Goal: Find specific page/section: Find specific page/section

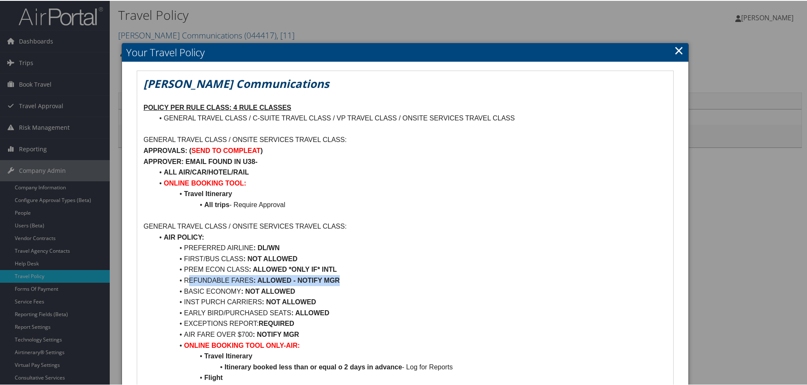
drag, startPoint x: 187, startPoint y: 278, endPoint x: 355, endPoint y: 276, distance: 168.9
click at [355, 276] on li "REFUNDABLE FARES : ALLOWED - NOTIFY MGR" at bounding box center [410, 279] width 513 height 11
click at [274, 279] on strong ": ALLOWED - NOTIFY MGR" at bounding box center [296, 279] width 86 height 7
click at [194, 279] on li "REFUNDABLE FARES : ALLOWED - NOTIFY MGR" at bounding box center [410, 279] width 513 height 11
drag, startPoint x: 180, startPoint y: 278, endPoint x: 342, endPoint y: 281, distance: 162.5
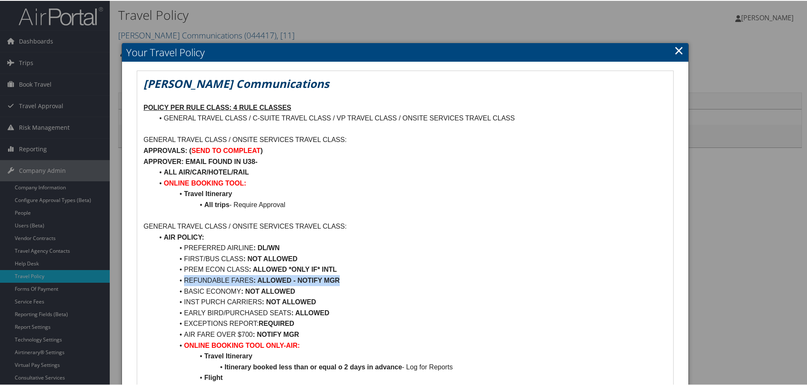
click at [342, 281] on li "REFUNDABLE FARES : ALLOWED - NOTIFY MGR" at bounding box center [410, 279] width 513 height 11
click at [340, 279] on li "REFUNDABLE FARES : ALLOWED - NOTIFY MGR" at bounding box center [410, 279] width 513 height 11
drag, startPoint x: 181, startPoint y: 278, endPoint x: 353, endPoint y: 279, distance: 172.2
click at [353, 279] on li "REFUNDABLE FARES : ALLOWED - NOTIFY MGR" at bounding box center [410, 279] width 513 height 11
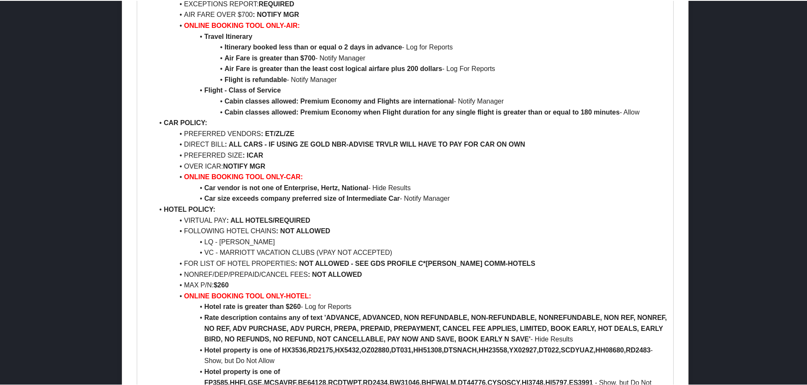
scroll to position [1686, 0]
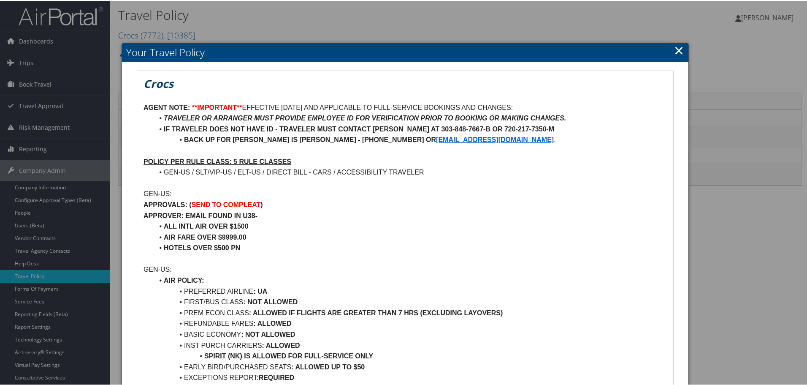
click at [674, 51] on link "×" at bounding box center [679, 49] width 10 height 17
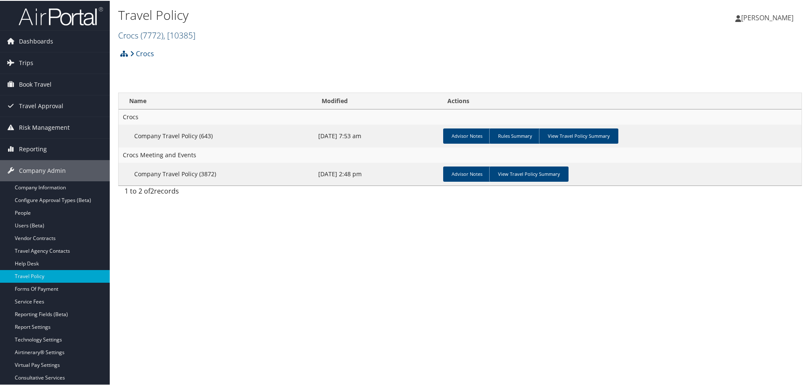
click at [152, 33] on span "( 7772 )" at bounding box center [152, 34] width 23 height 11
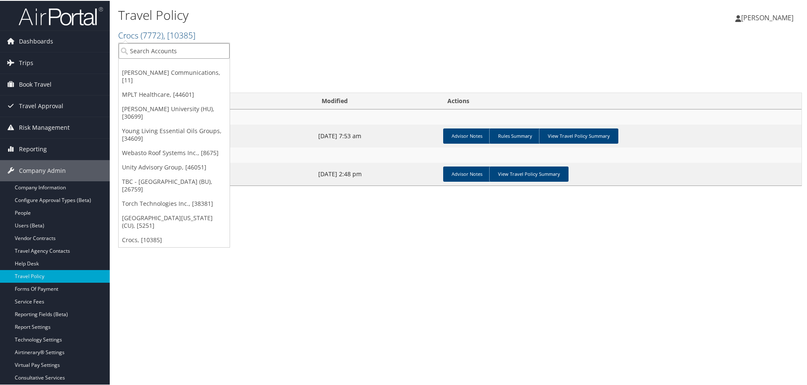
click at [145, 52] on input "search" at bounding box center [174, 50] width 111 height 16
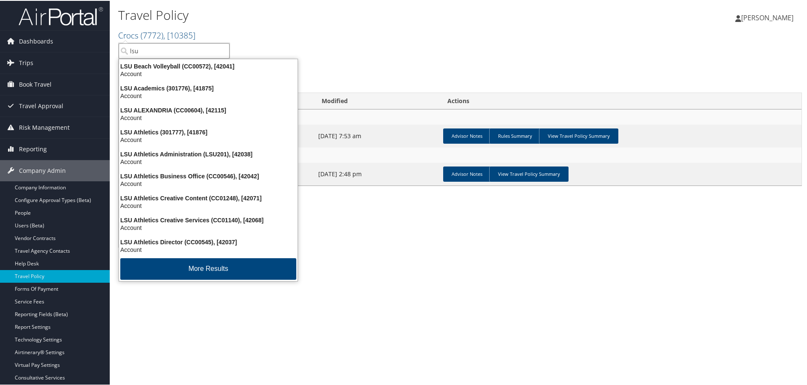
type input "lsu"
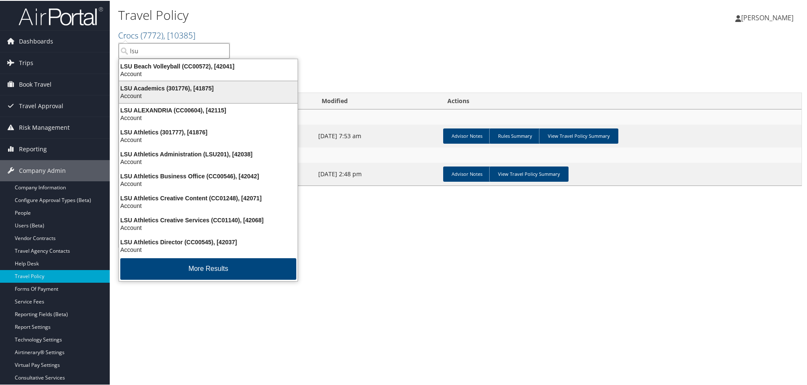
click at [147, 87] on div "LSU Academics (301776), [41875]" at bounding box center [208, 88] width 189 height 8
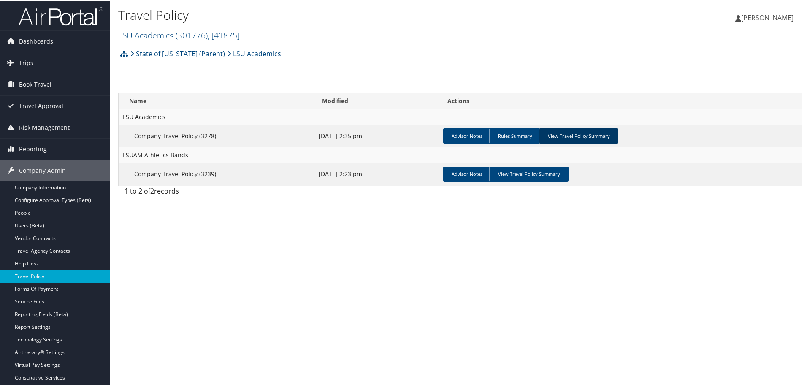
click at [566, 138] on link "View Travel Policy Summary" at bounding box center [578, 134] width 79 height 15
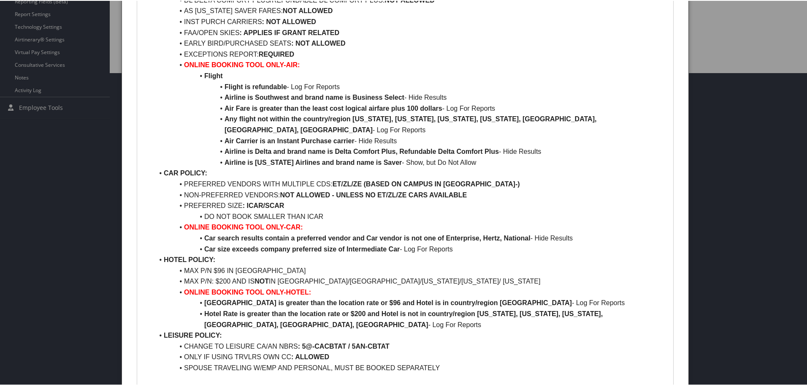
scroll to position [338, 0]
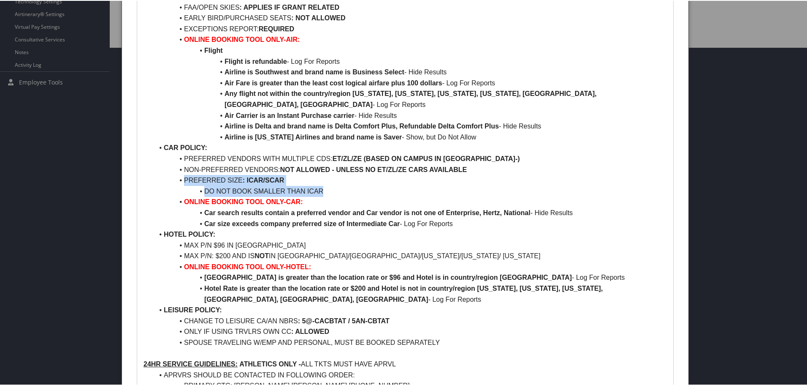
drag, startPoint x: 184, startPoint y: 179, endPoint x: 329, endPoint y: 188, distance: 145.1
click at [329, 188] on ul "AIR POLICY: PREFERRED AIRLINES : DL/UA/AA/WN FIRST/BUS/PREM ECON CLASS : NOT AL…" at bounding box center [405, 120] width 523 height 454
click at [183, 159] on li "PREFERRED VENDORS WITH MULTIPLE CDS: ET/ZL/ZE (BASED ON CAMPUS IN U1-)" at bounding box center [410, 157] width 513 height 11
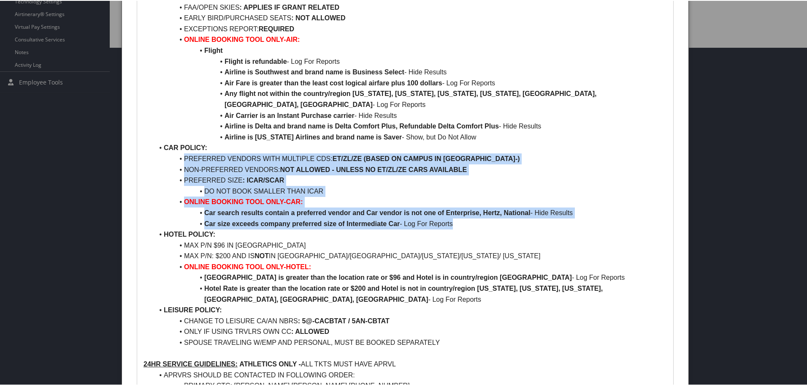
drag, startPoint x: 183, startPoint y: 157, endPoint x: 488, endPoint y: 228, distance: 313.2
click at [488, 228] on ul "AIR POLICY: PREFERRED AIRLINES : DL/UA/AA/WN FIRST/BUS/PREM ECON CLASS : NOT AL…" at bounding box center [405, 120] width 523 height 454
click at [285, 228] on li "Car size exceeds company preferred size of Intermediate Car - Log For Reports" at bounding box center [410, 222] width 513 height 11
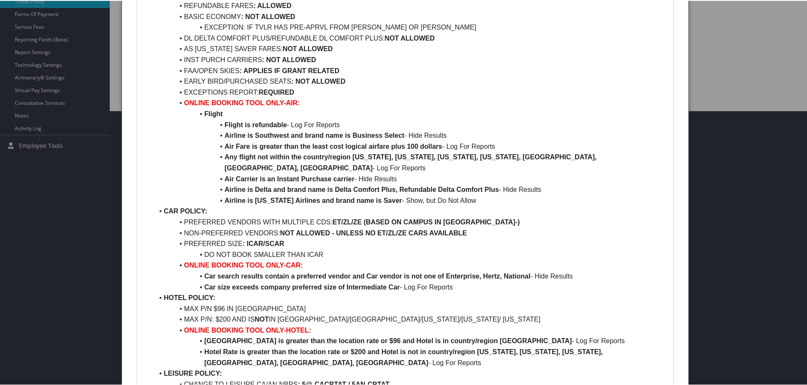
click at [431, 235] on strong "NOT ALLOWED - UNLESS NO ET/ZL/ZE CARS AVAILABLE" at bounding box center [373, 231] width 187 height 7
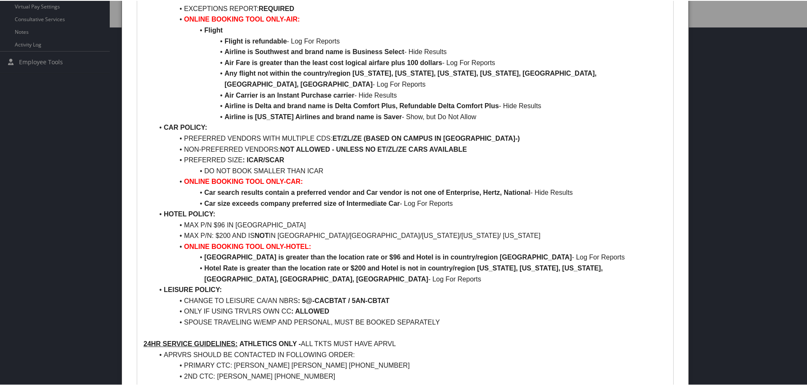
scroll to position [359, 0]
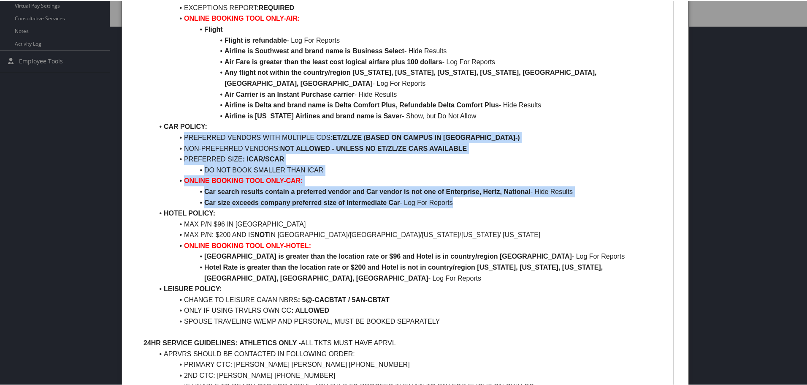
drag, startPoint x: 184, startPoint y: 136, endPoint x: 455, endPoint y: 203, distance: 278.6
click at [455, 203] on ul "AIR POLICY: PREFERRED AIRLINES : DL/UA/AA/WN FIRST/BUS/PREM ECON CLASS : NOT AL…" at bounding box center [405, 99] width 523 height 454
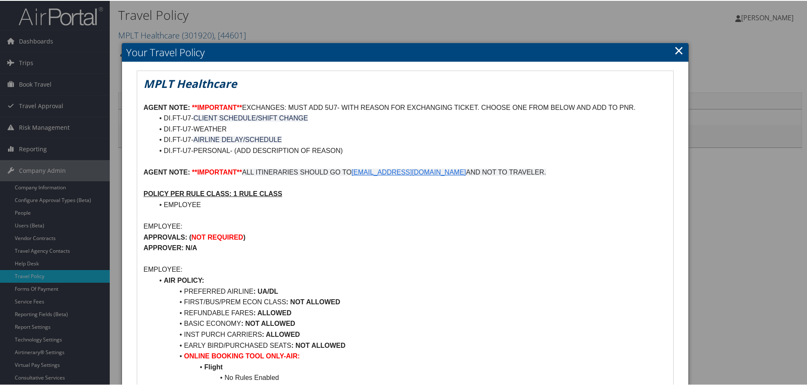
click at [678, 51] on link "×" at bounding box center [679, 49] width 10 height 17
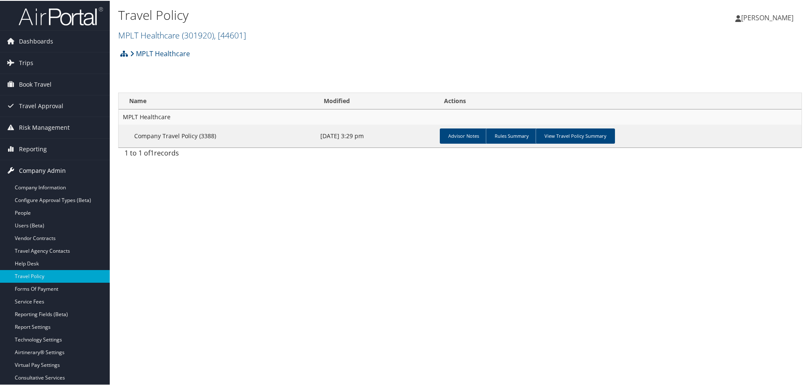
click at [33, 173] on span "Company Admin" at bounding box center [42, 169] width 47 height 21
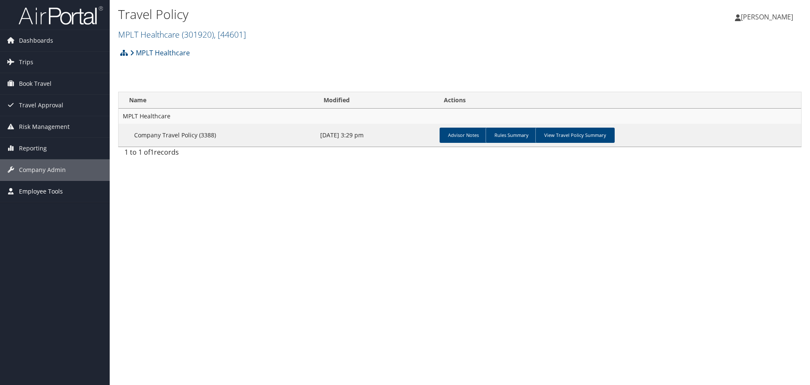
click at [31, 194] on span "Employee Tools" at bounding box center [41, 191] width 44 height 21
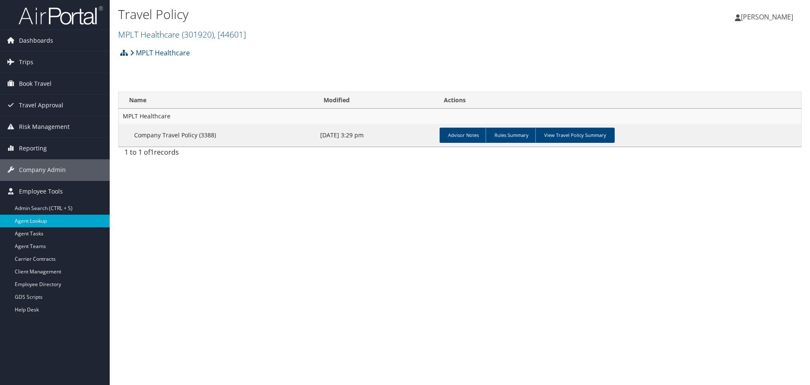
click at [33, 223] on link "Agent Lookup" at bounding box center [55, 220] width 110 height 13
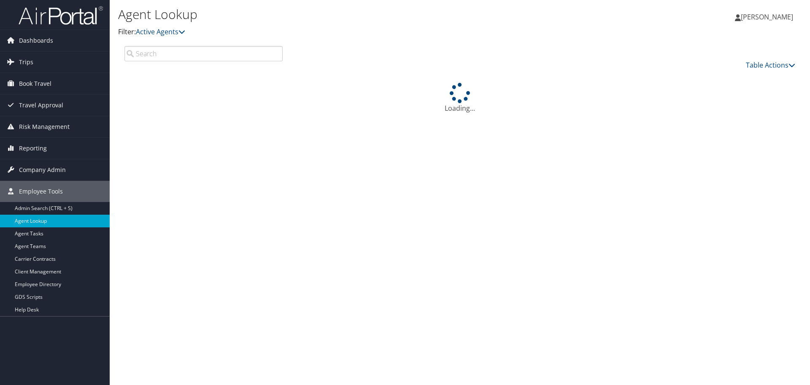
click at [195, 53] on input "search" at bounding box center [204, 53] width 158 height 15
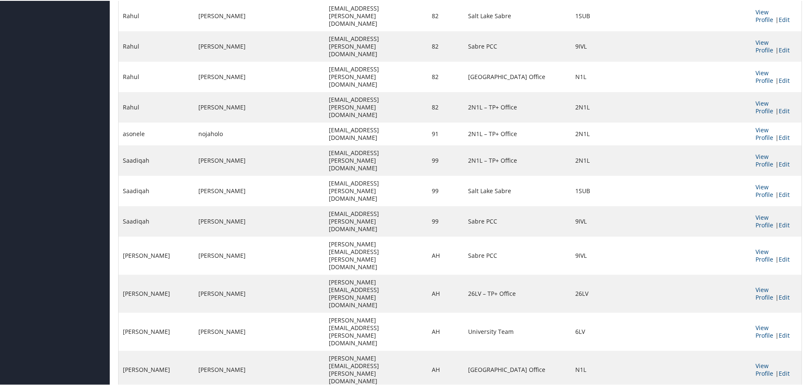
scroll to position [802, 0]
type input "ah"
